Goal: Transaction & Acquisition: Purchase product/service

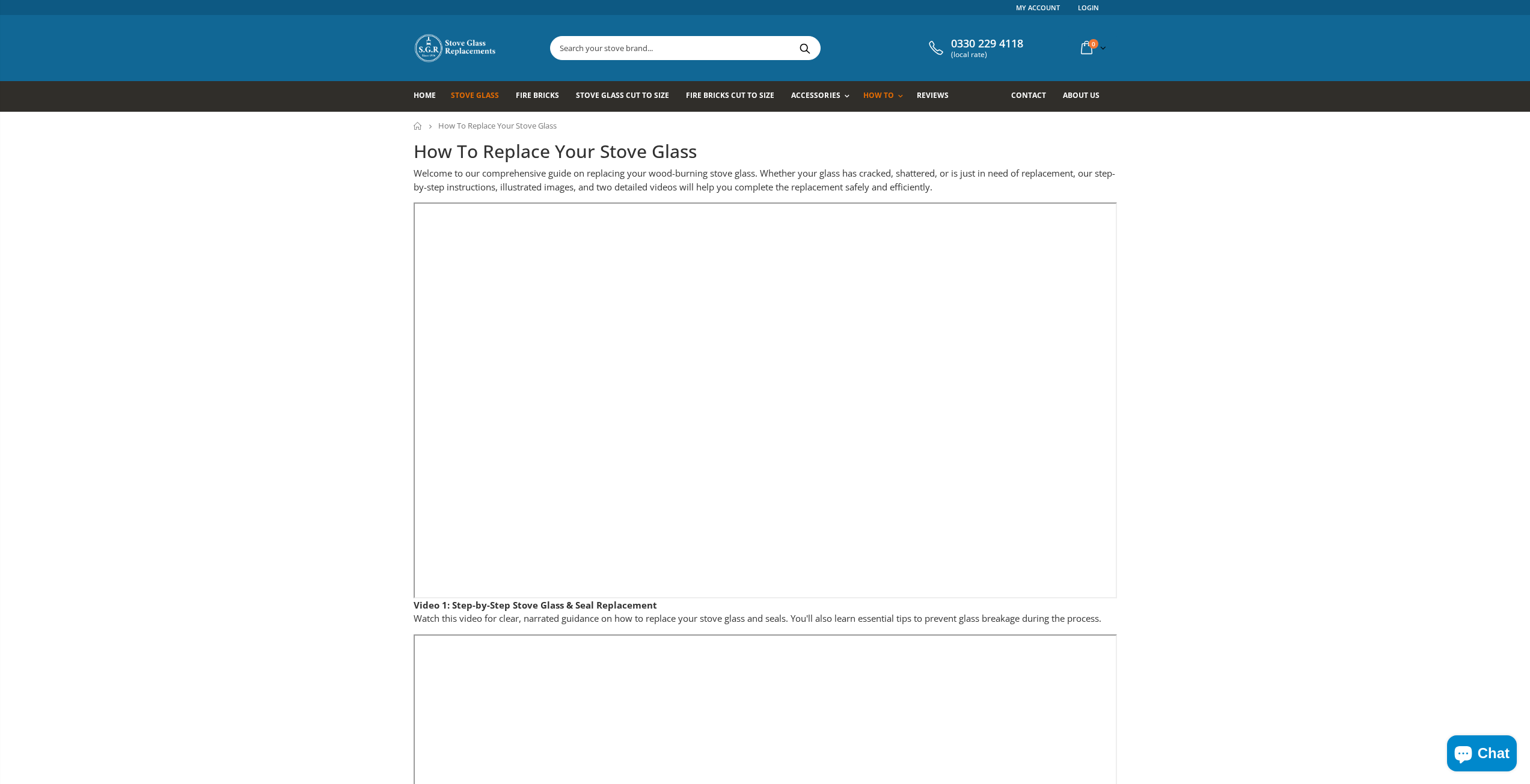
click at [492, 91] on span "Stove Glass" at bounding box center [475, 95] width 48 height 10
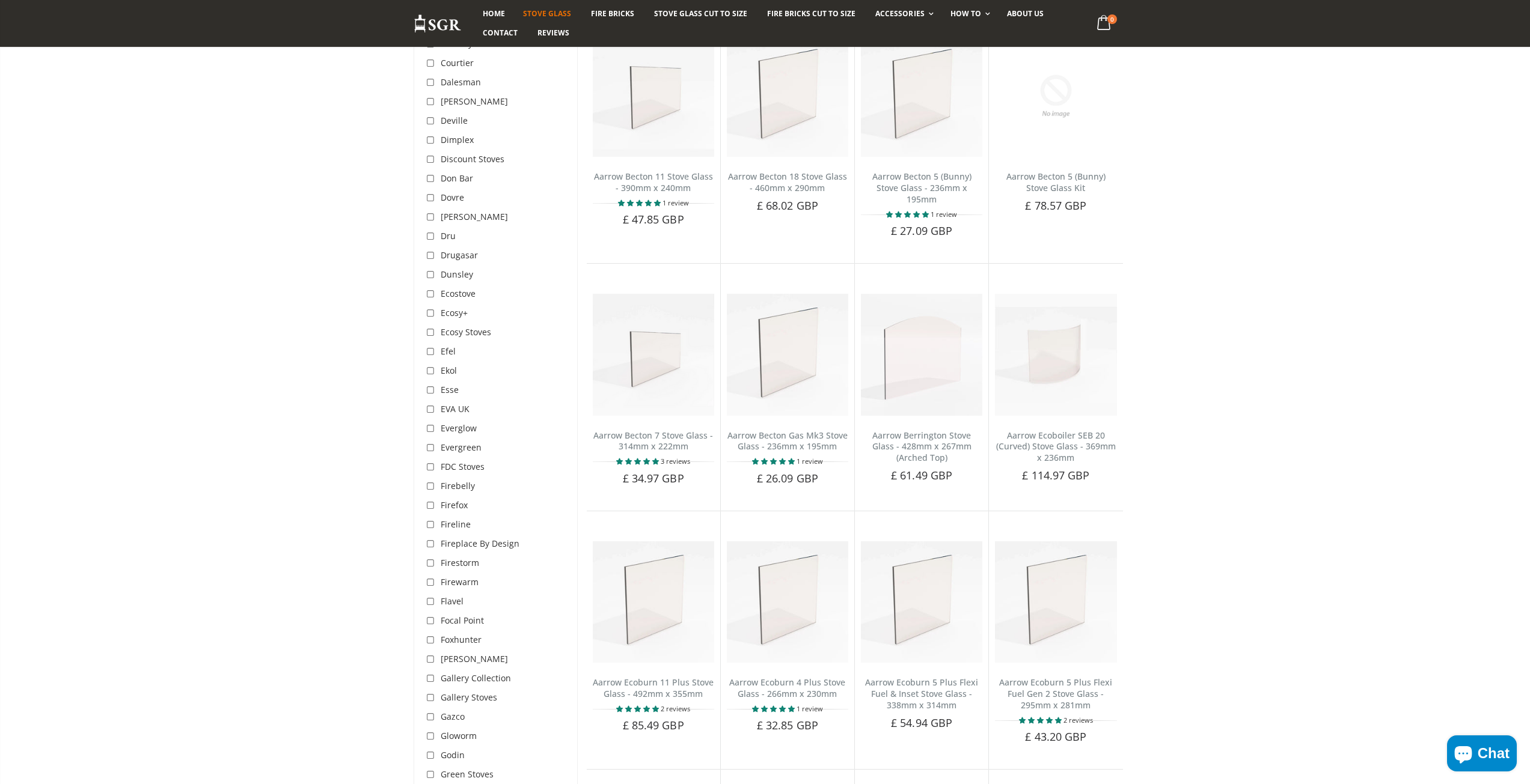
scroll to position [1262, 0]
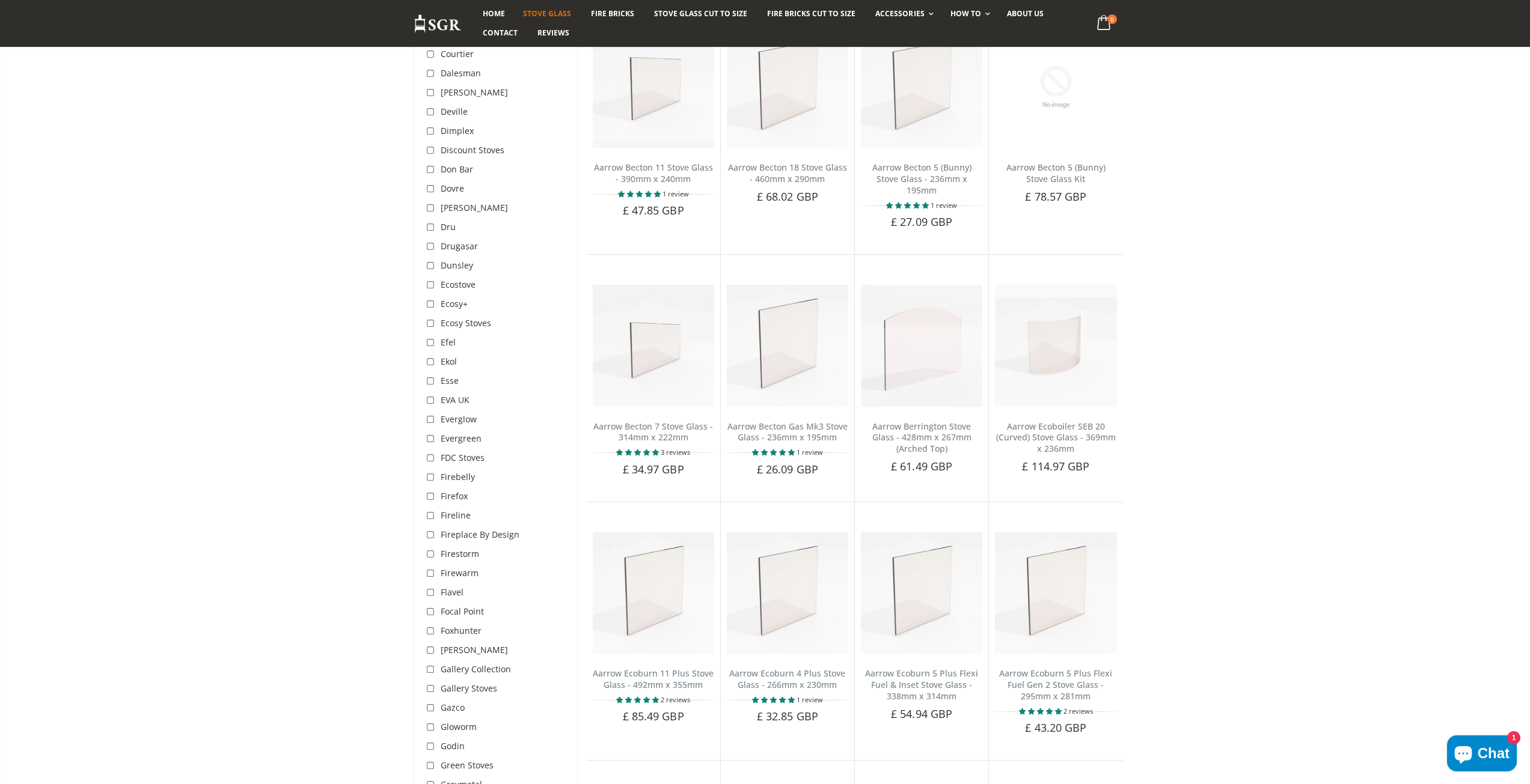
click at [460, 490] on span "Firefox" at bounding box center [454, 496] width 27 height 12
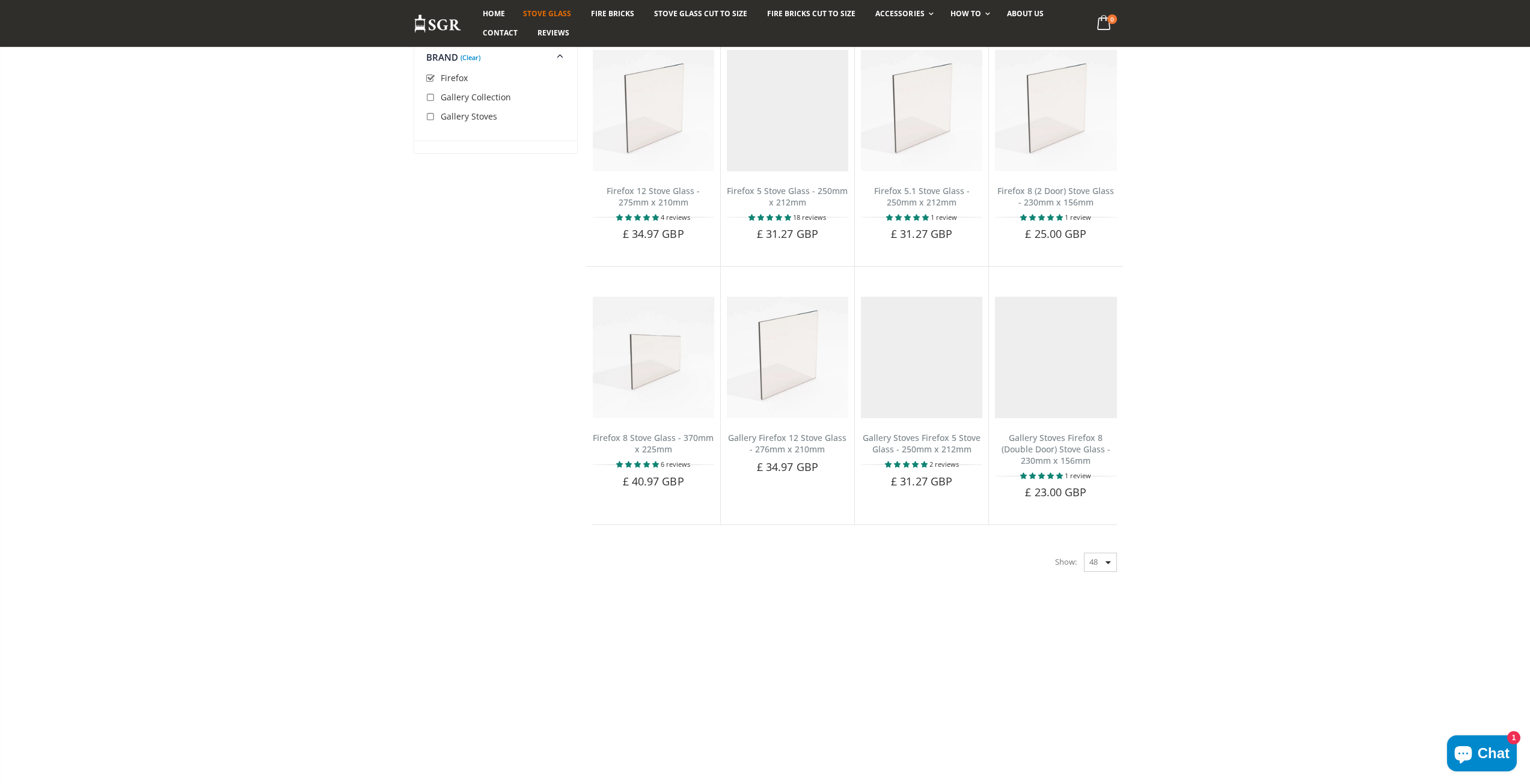
scroll to position [226, 0]
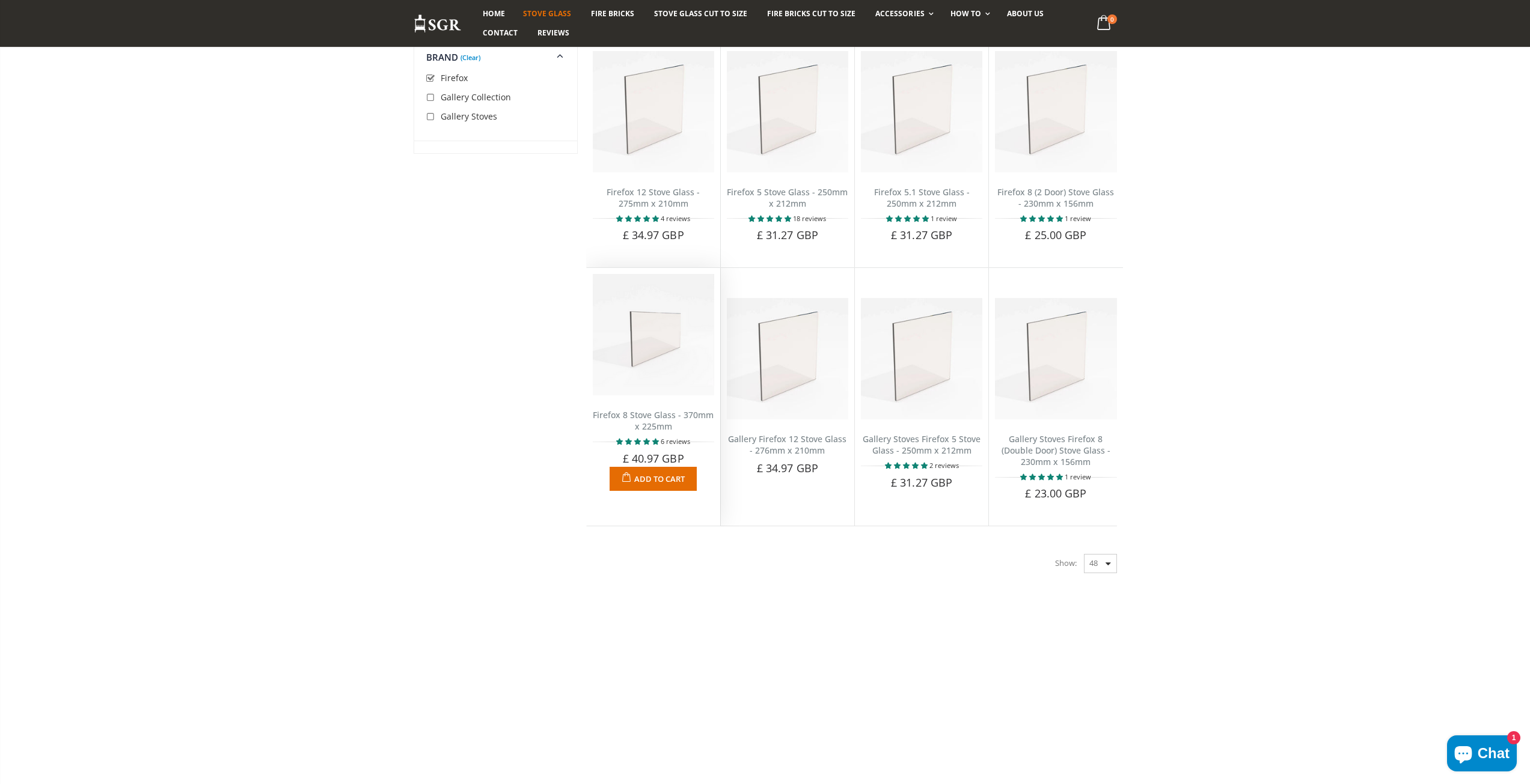
click at [638, 363] on img at bounding box center [653, 334] width 121 height 121
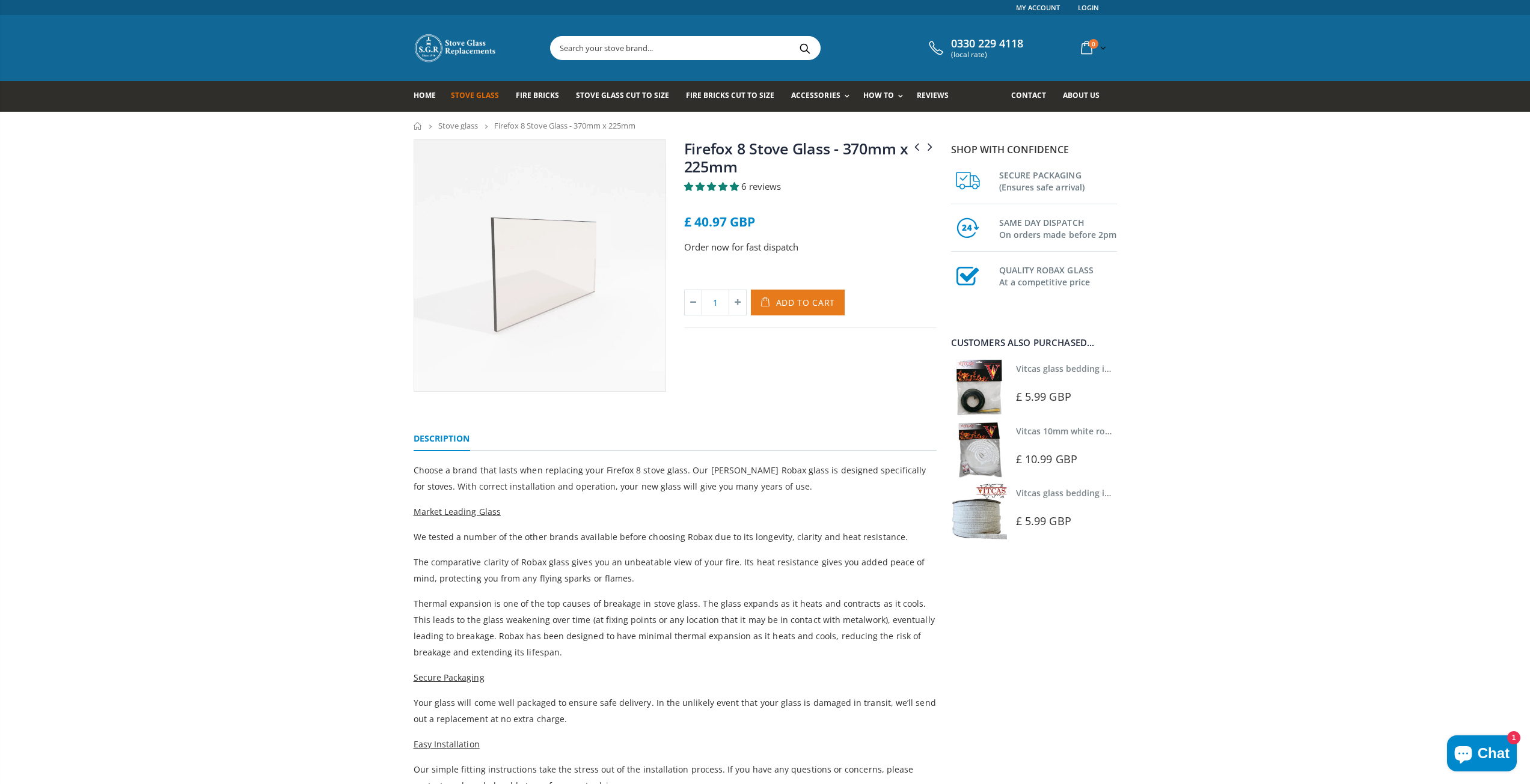
click at [795, 306] on span "Add to Cart" at bounding box center [806, 302] width 60 height 12
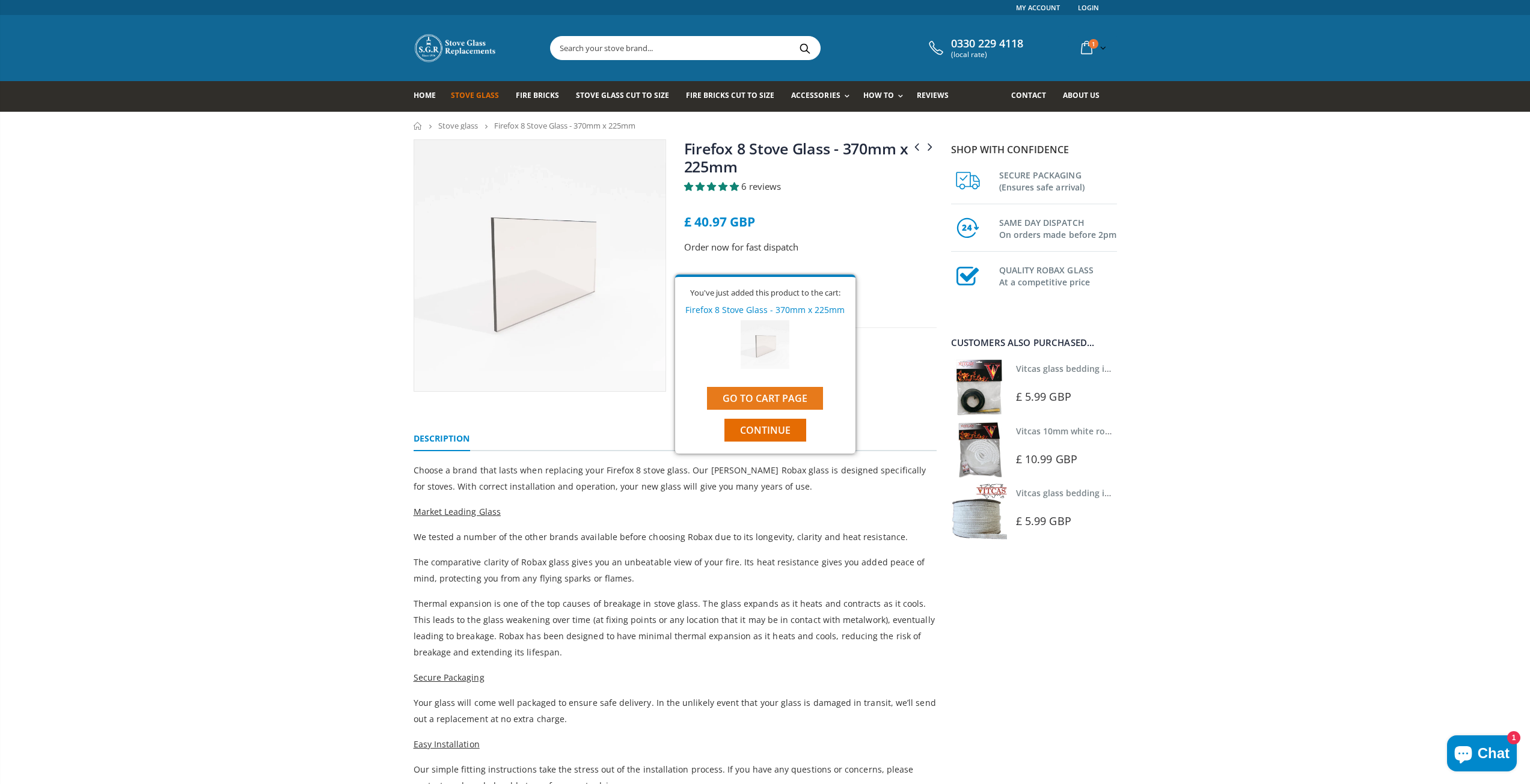
click at [801, 403] on link "Go to cart page" at bounding box center [765, 398] width 116 height 23
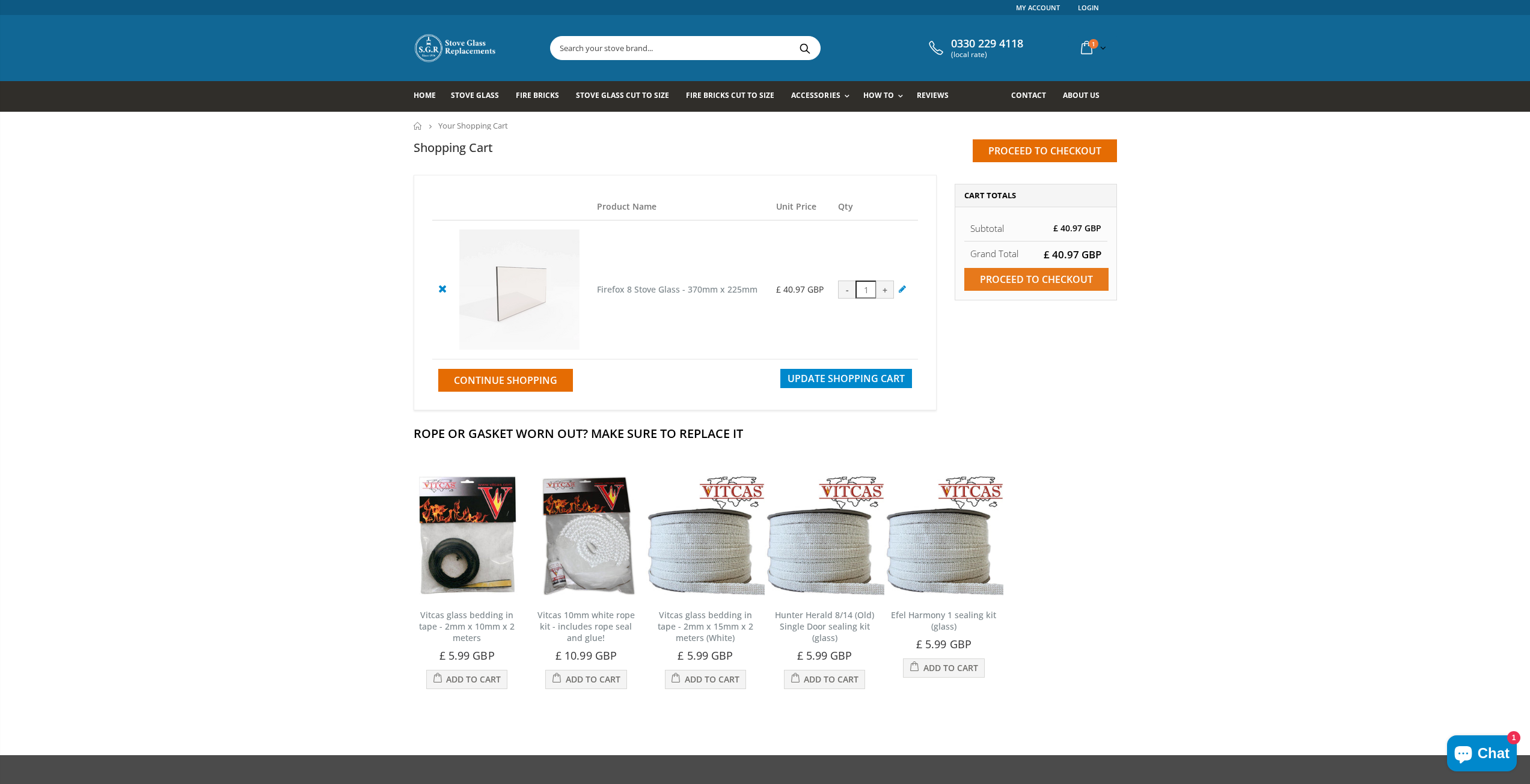
click at [1045, 281] on input "Proceed to checkout" at bounding box center [1036, 279] width 144 height 23
